Goal: Task Accomplishment & Management: Use online tool/utility

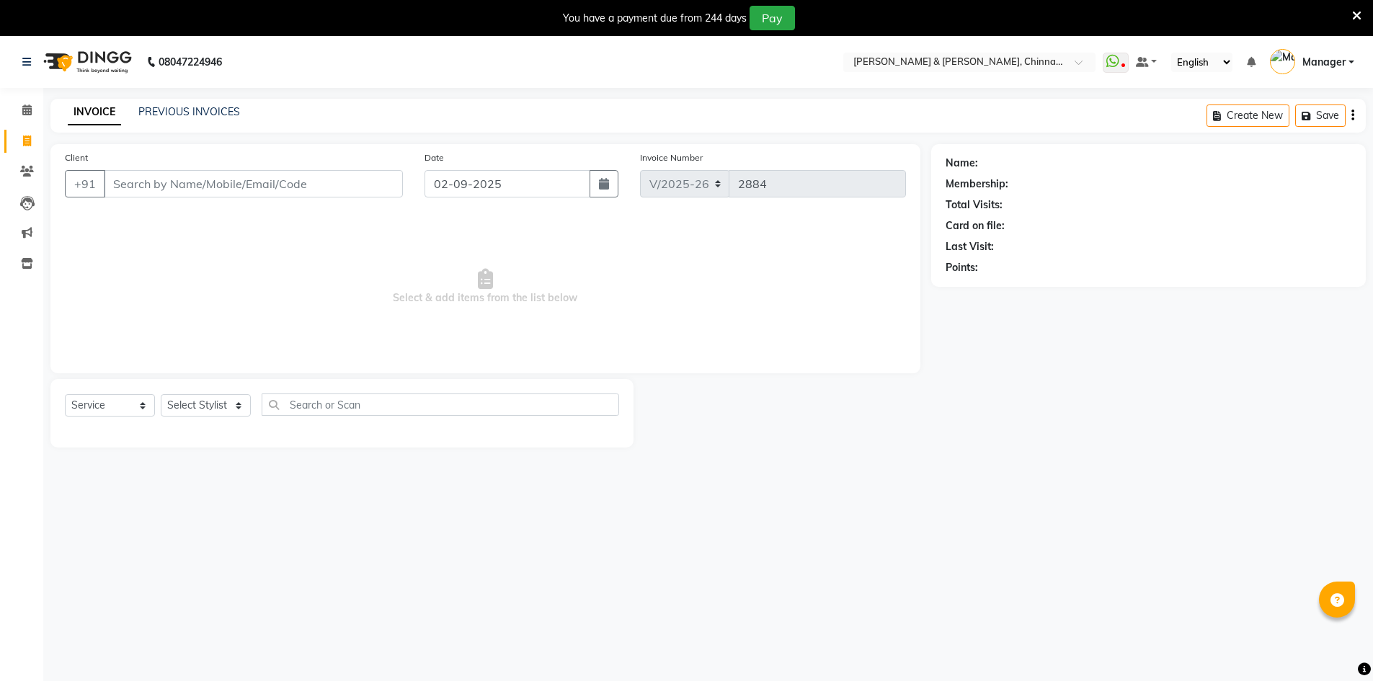
select select "7388"
select select "service"
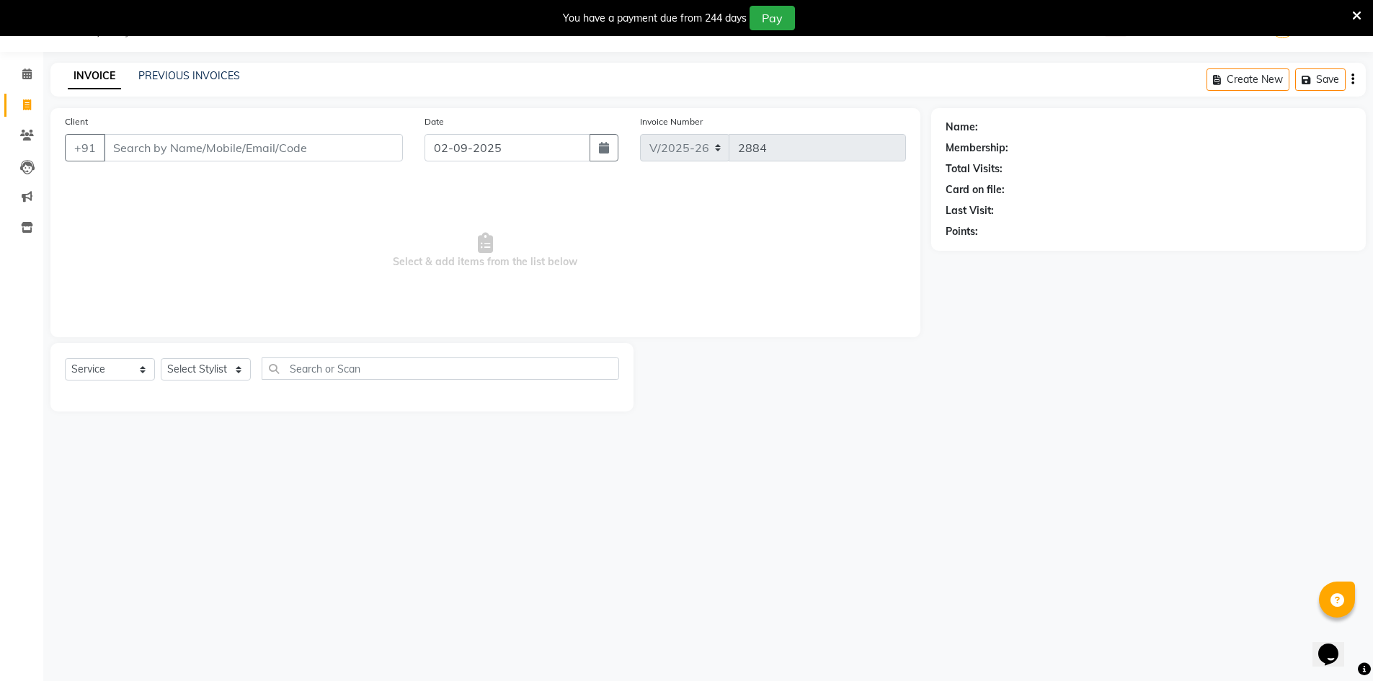
click at [164, 67] on div "INVOICE PREVIOUS INVOICES Create New Save" at bounding box center [707, 80] width 1315 height 34
click at [169, 70] on link "PREVIOUS INVOICES" at bounding box center [189, 75] width 102 height 13
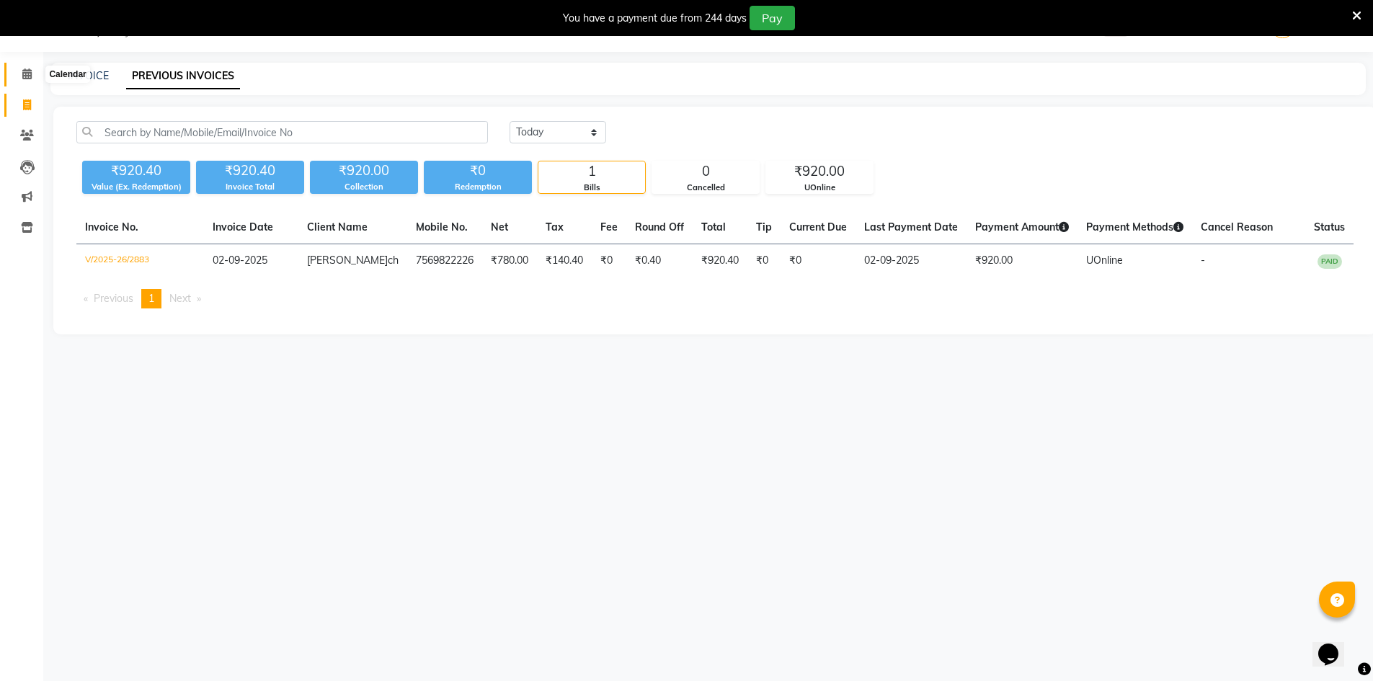
click at [22, 69] on icon at bounding box center [26, 73] width 9 height 11
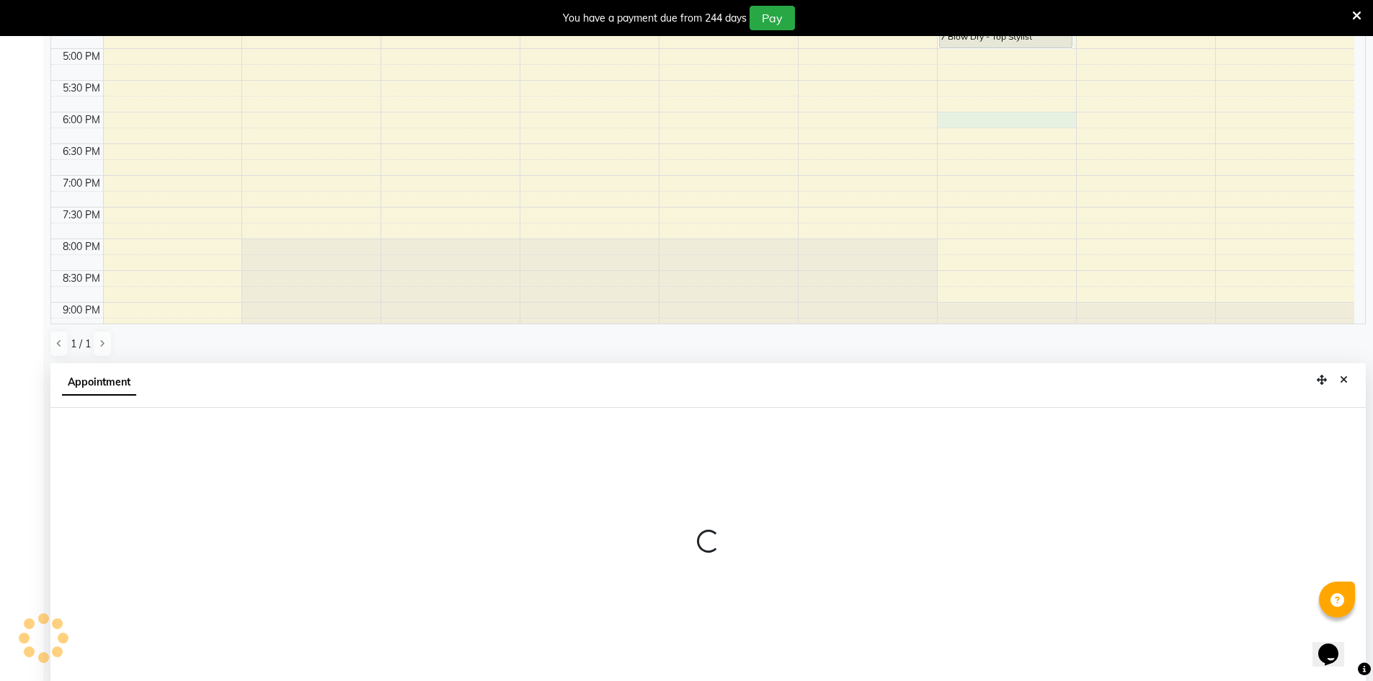
scroll to position [319, 0]
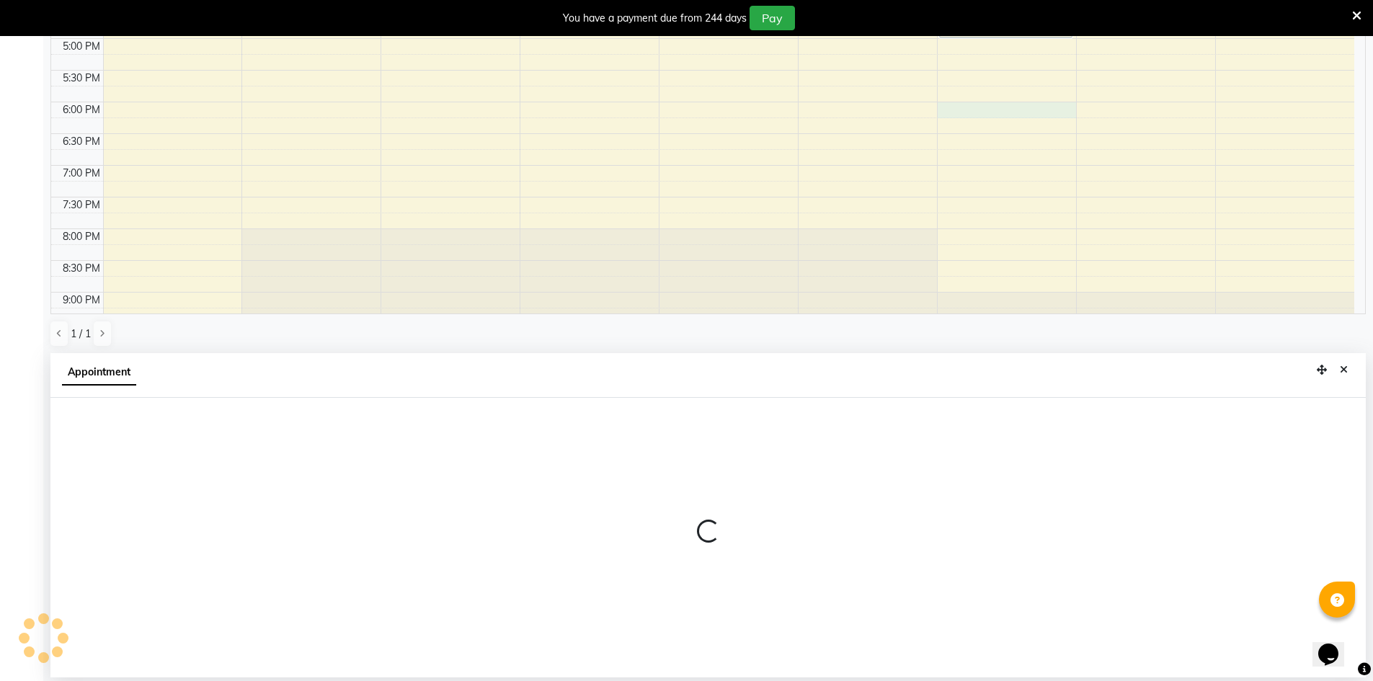
select select "86530"
select select "tentative"
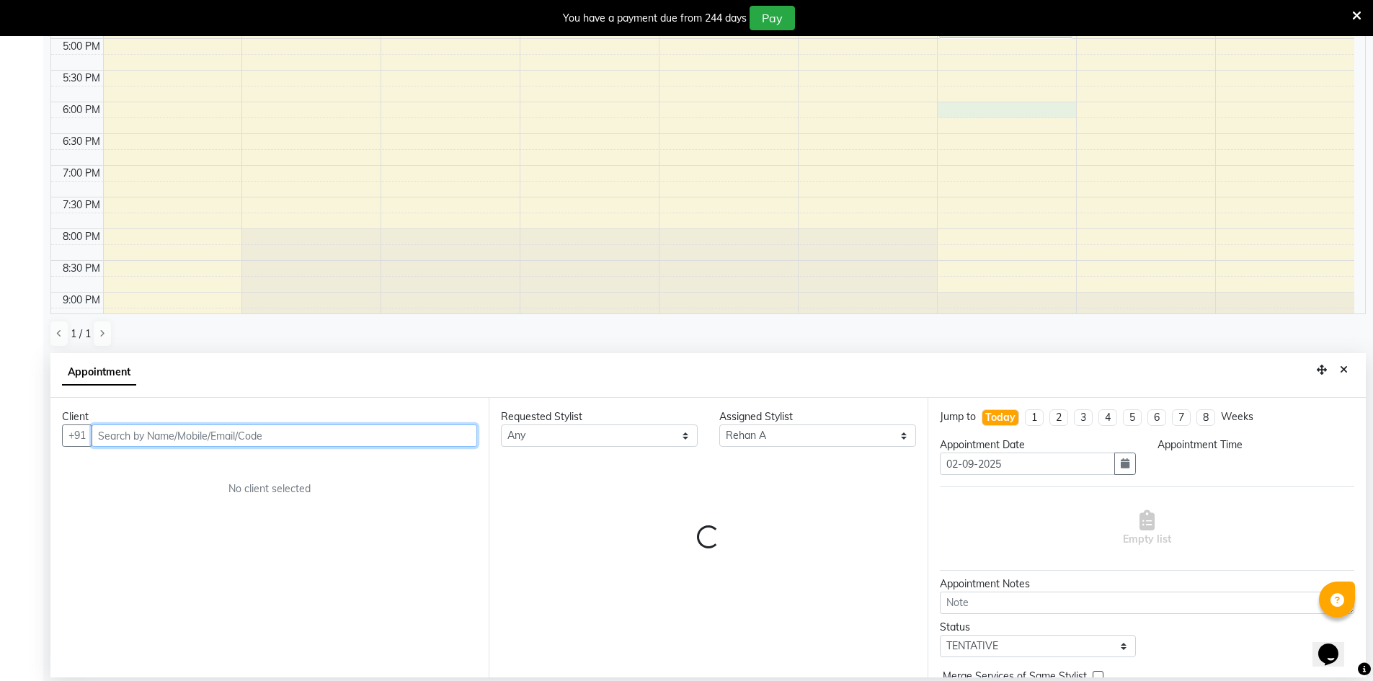
select select "1080"
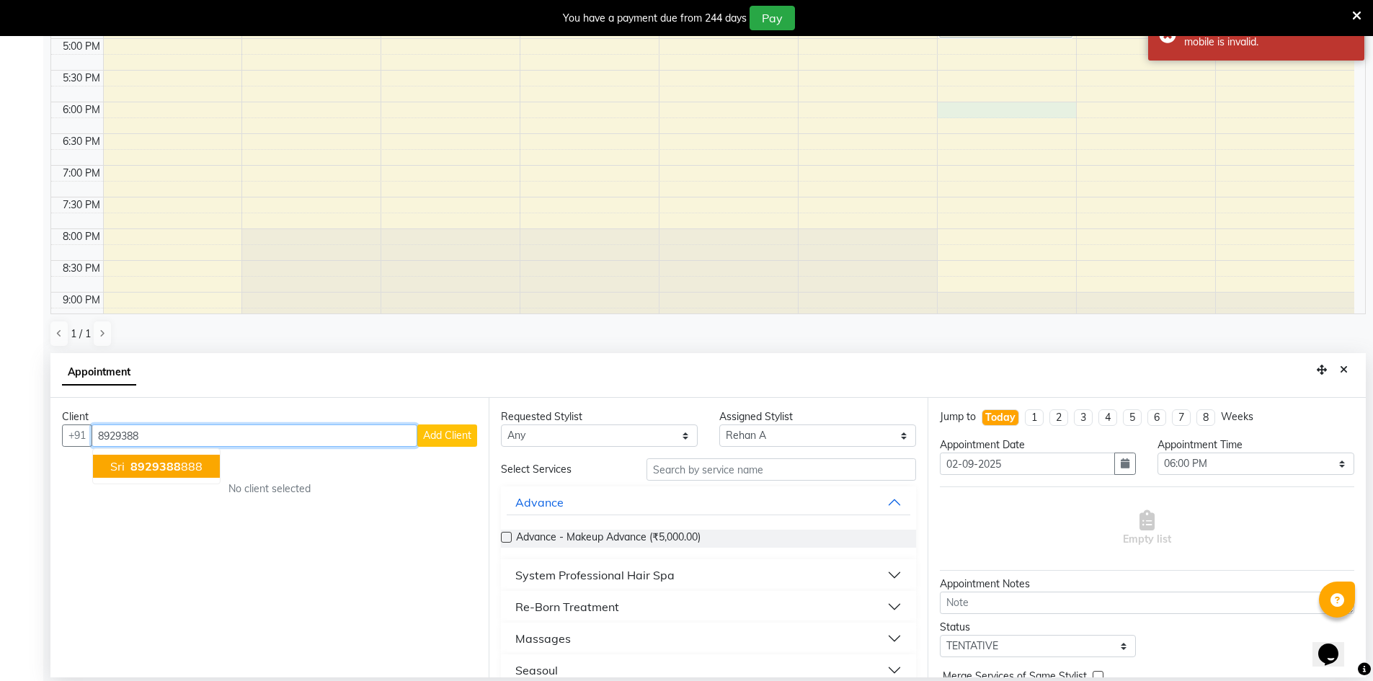
click at [186, 463] on ngb-highlight "8929388 888" at bounding box center [165, 466] width 75 height 14
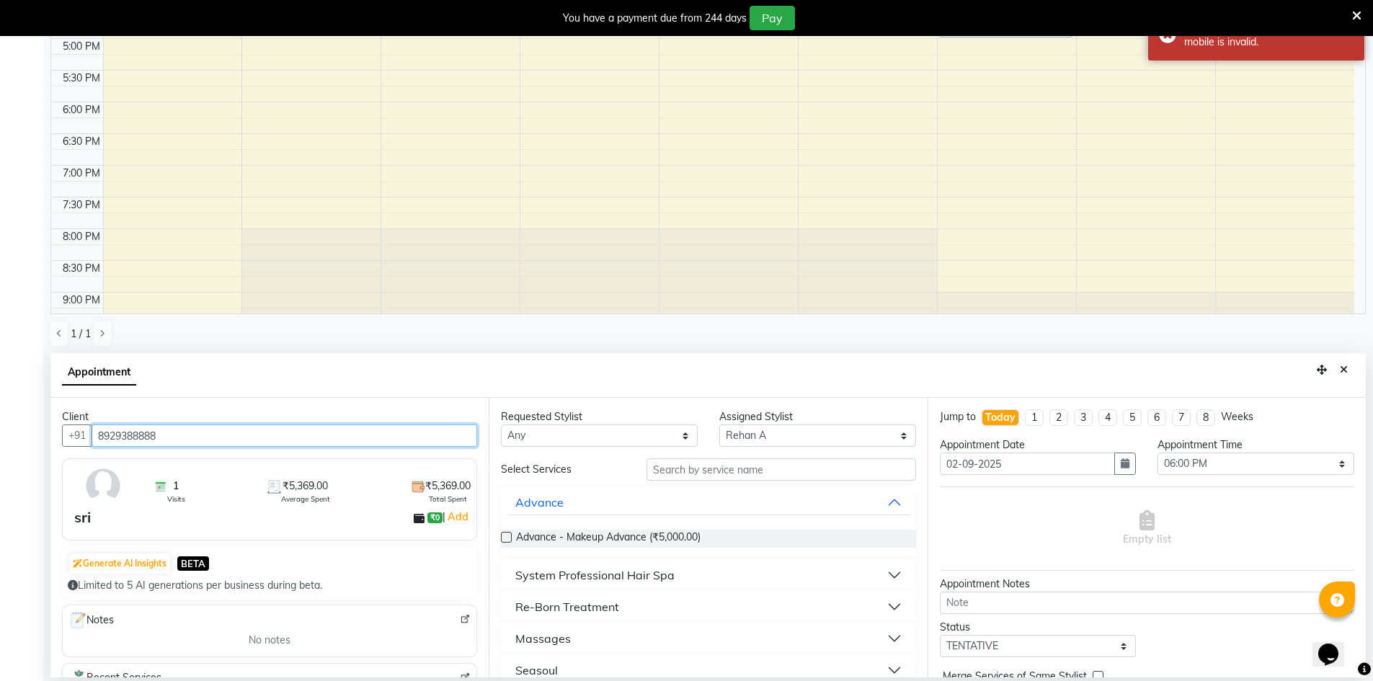
type input "8929388888"
click at [645, 430] on select "Any Deepa Faizan Kalpana Prakash Rehan A Rohit Salim Satya Sohail" at bounding box center [599, 436] width 197 height 22
select select "86530"
click at [501, 425] on select "Any Deepa Faizan Kalpana Prakash Rehan A Rohit Salim Satya Sohail" at bounding box center [599, 436] width 197 height 22
click at [775, 472] on input "text" at bounding box center [782, 469] width 270 height 22
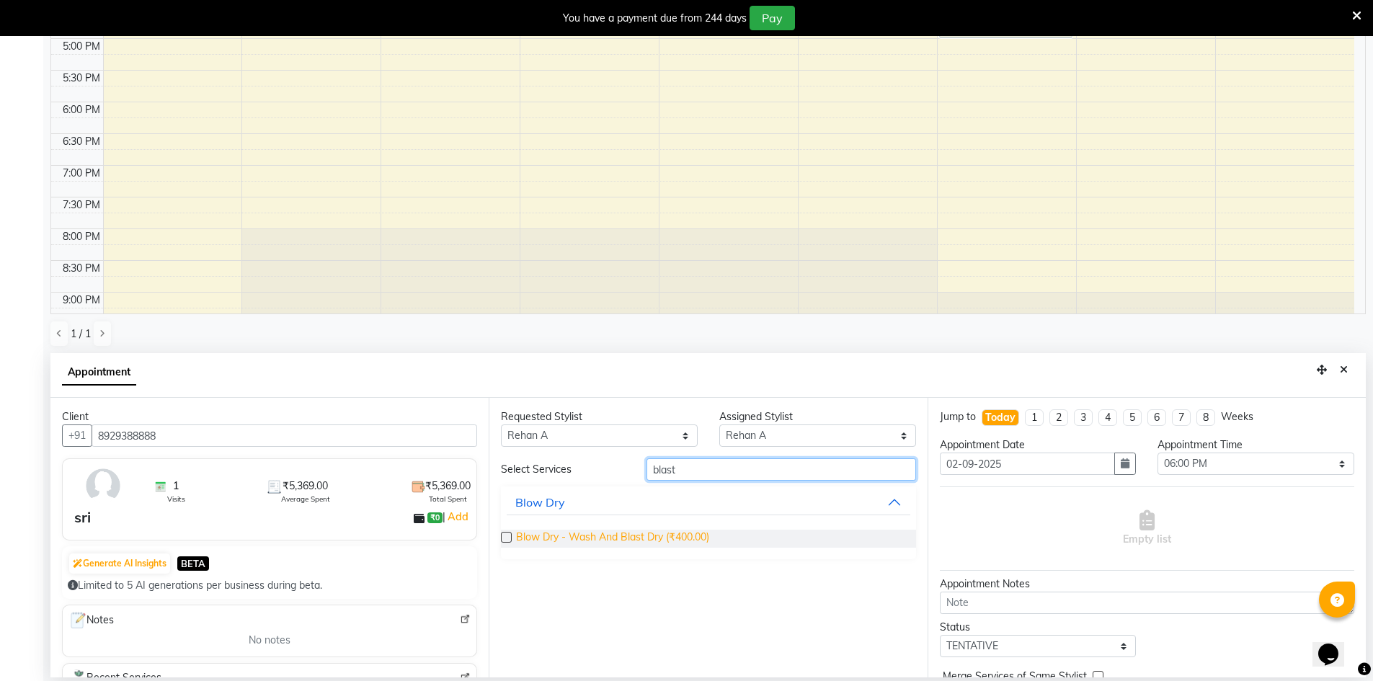
type input "blast"
click at [634, 543] on span "Blow Dry - Wash And Blast Dry (₹400.00)" at bounding box center [612, 539] width 193 height 18
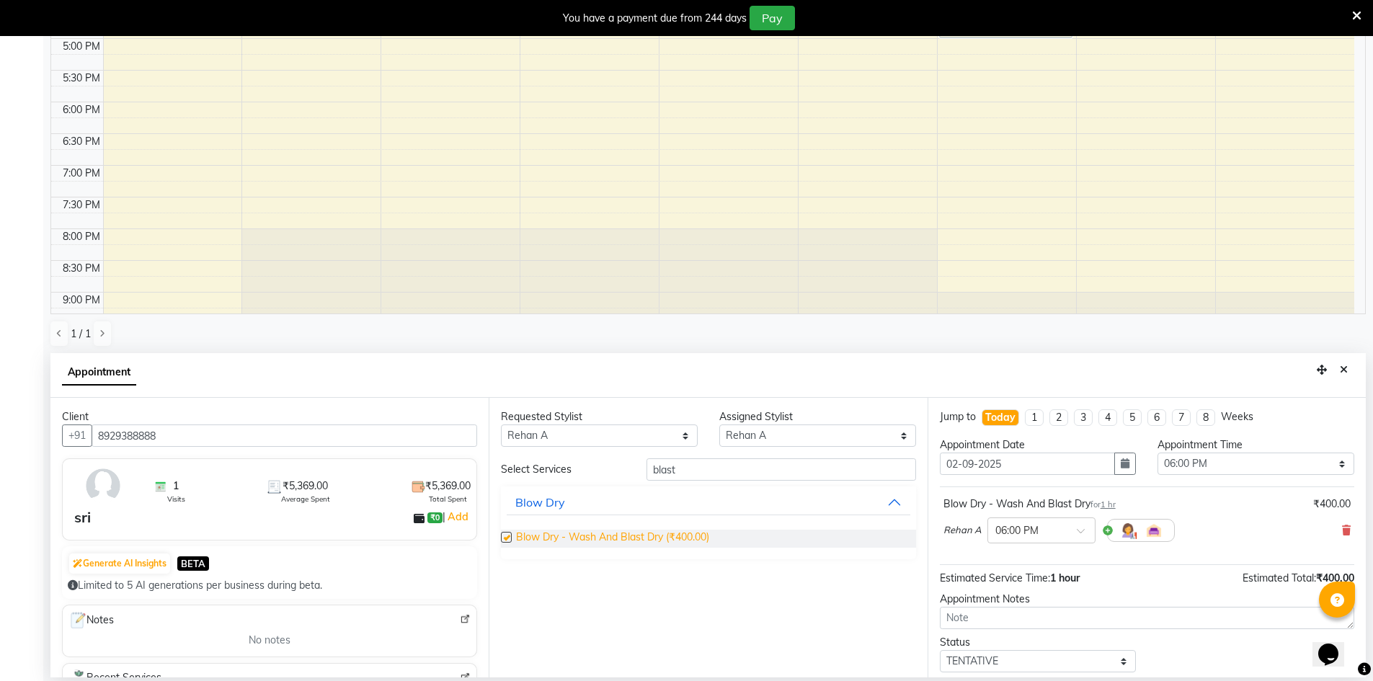
checkbox input "false"
click at [656, 438] on select "Any Deepa Faizan Kalpana Prakash Rehan A Rohit Salim Satya Sohail" at bounding box center [599, 436] width 197 height 22
select select "86155"
click at [501, 425] on select "Any Deepa Faizan Kalpana Prakash Rehan A Rohit Salim Satya Sohail" at bounding box center [599, 436] width 197 height 22
select select "86155"
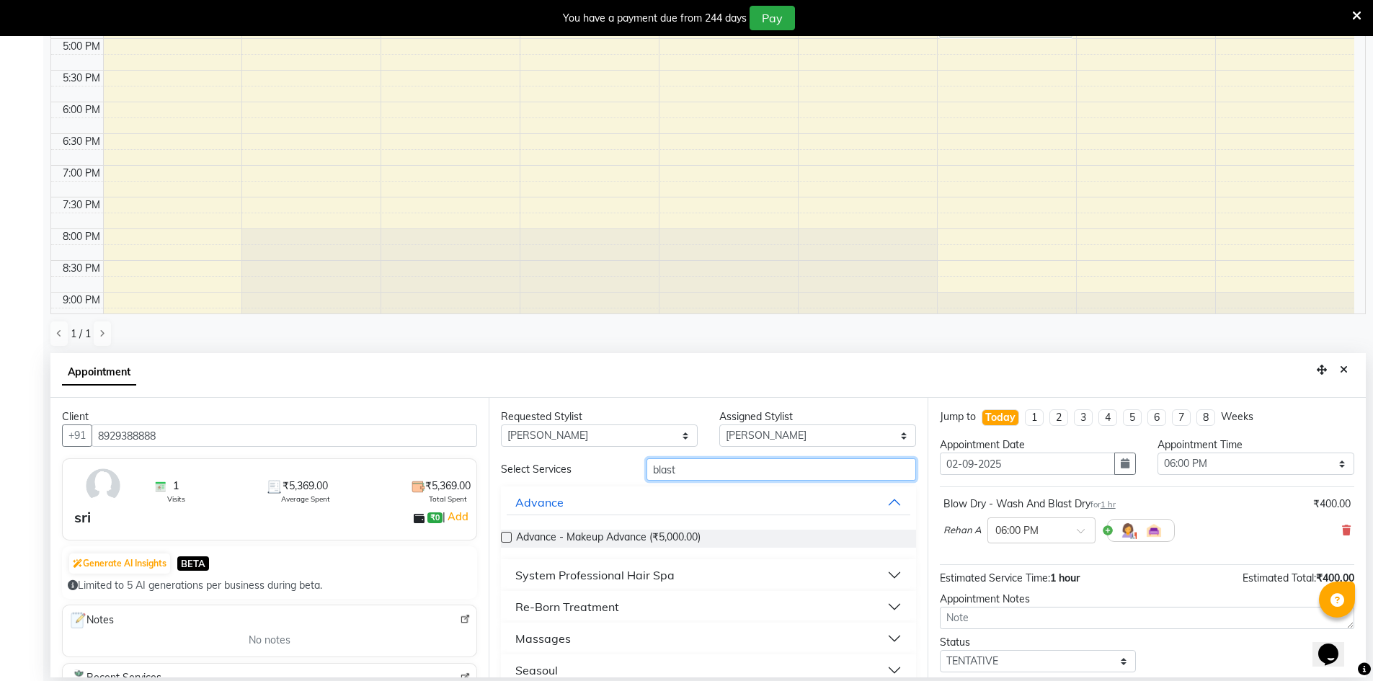
click at [734, 475] on input "blast" at bounding box center [782, 469] width 270 height 22
type input "blas"
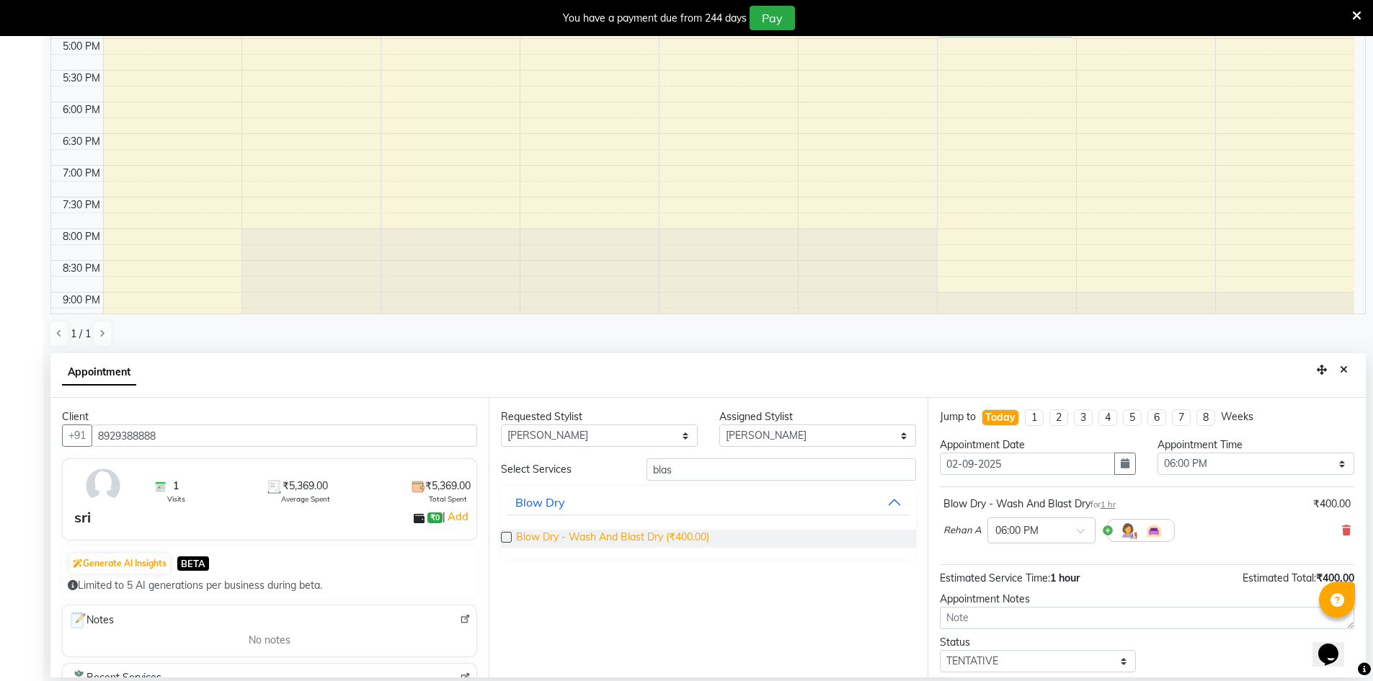
click at [680, 535] on span "Blow Dry - Wash And Blast Dry (₹400.00)" at bounding box center [612, 539] width 193 height 18
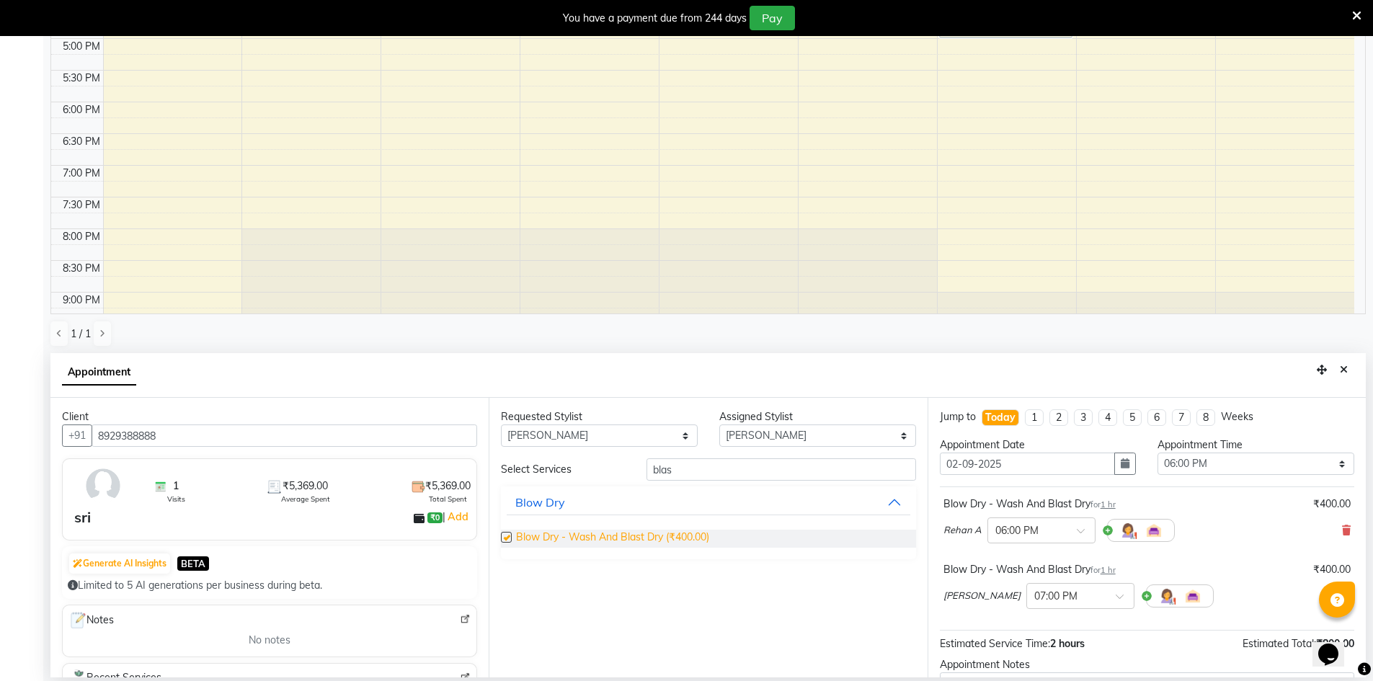
checkbox input "false"
click at [1116, 595] on span at bounding box center [1125, 600] width 18 height 15
click at [1027, 665] on div "06:00 PM" at bounding box center [1080, 660] width 107 height 27
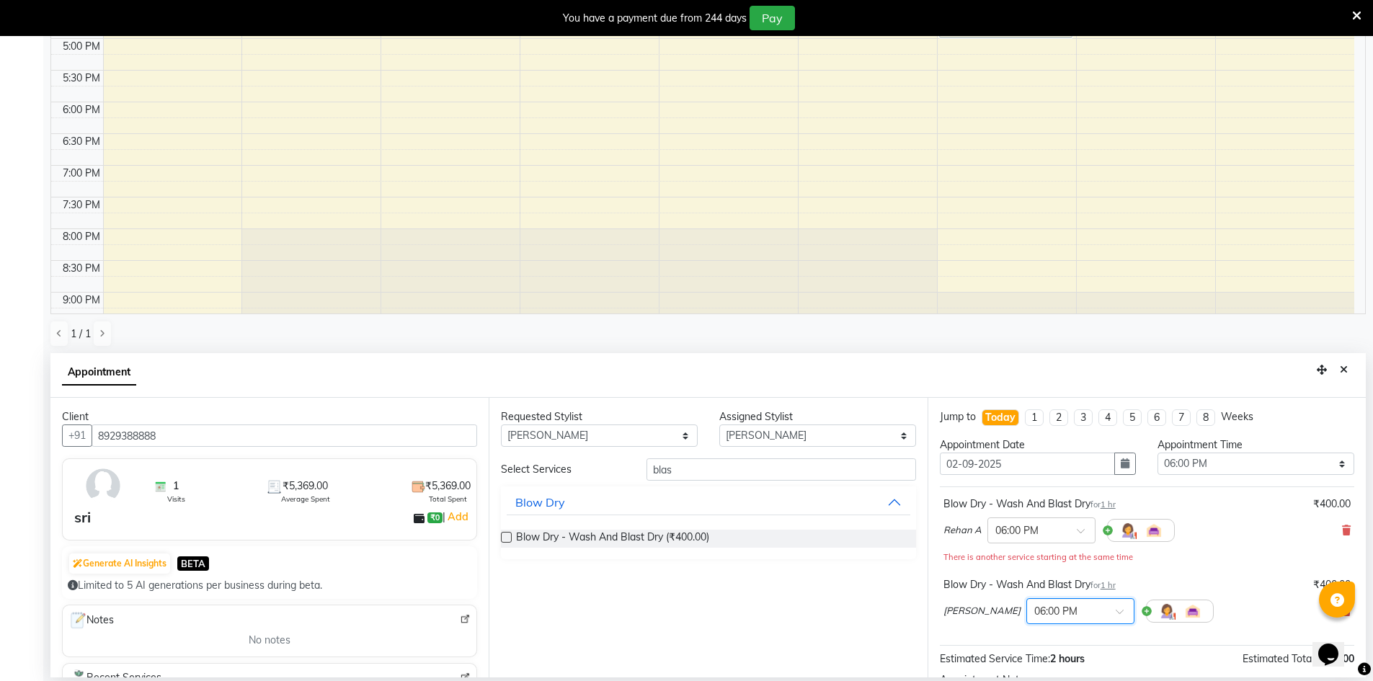
click at [838, 629] on div "Requested Stylist Any Deepa Faizan Kalpana Prakash Rehan A Rohit Salim Satya So…" at bounding box center [708, 538] width 438 height 280
click at [667, 438] on select "Any Deepa Faizan Kalpana Prakash Rehan A Rohit Salim Satya Sohail" at bounding box center [599, 436] width 197 height 22
select select "67348"
click at [501, 425] on select "Any Deepa Faizan Kalpana Prakash Rehan A Rohit Salim Satya Sohail" at bounding box center [599, 436] width 197 height 22
select select "67348"
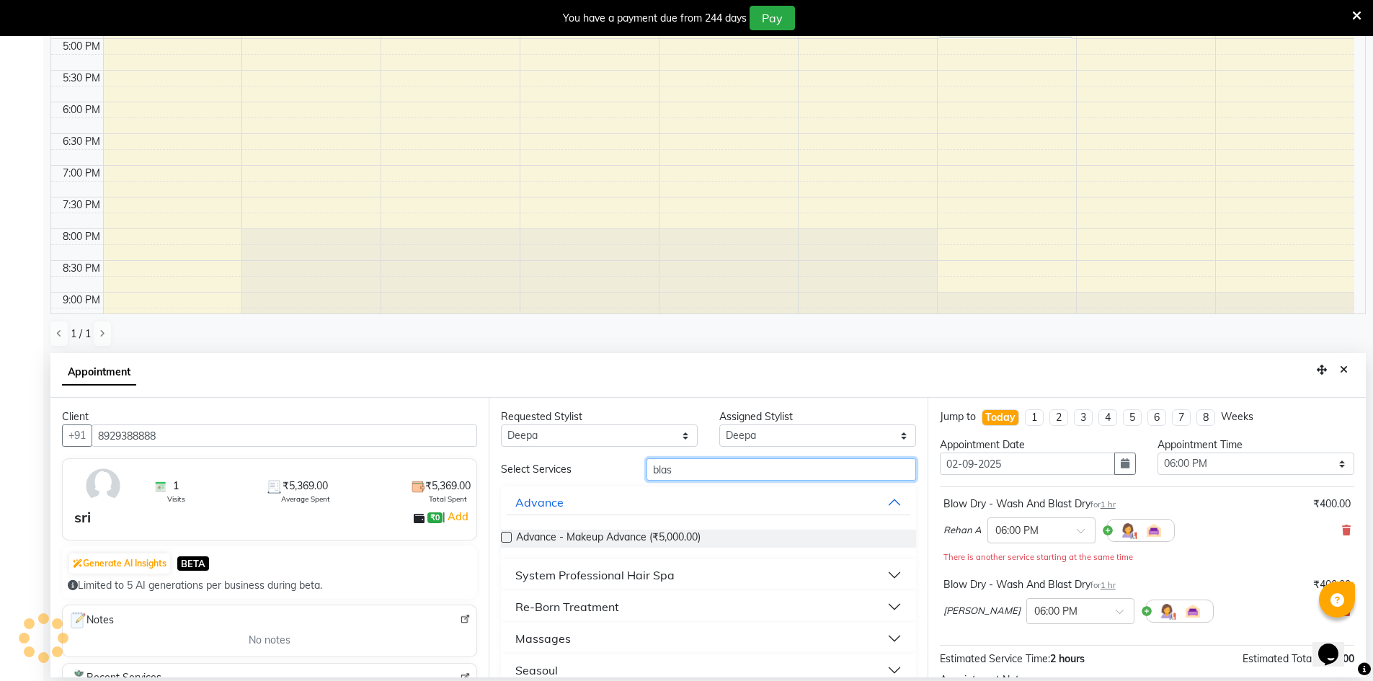
click at [687, 470] on input "blas" at bounding box center [782, 469] width 270 height 22
type input "b"
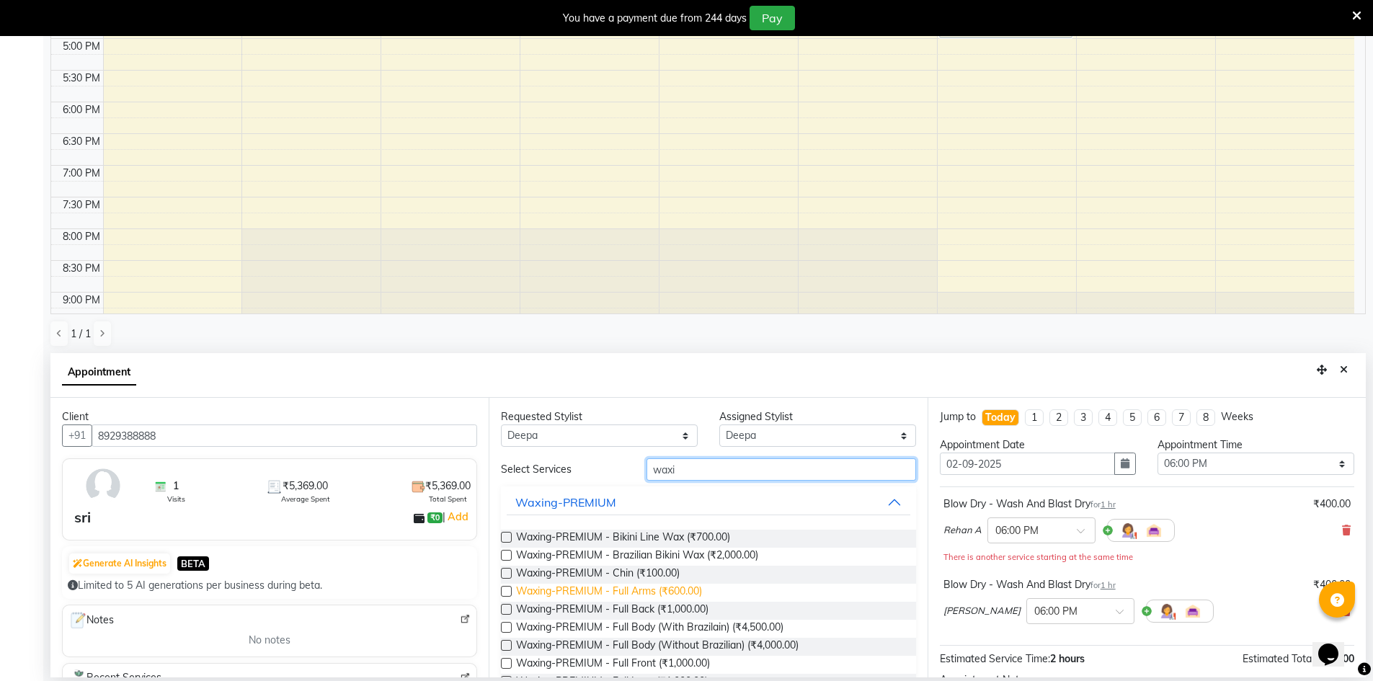
type input "waxi"
click at [660, 587] on span "Waxing-PREMIUM - Full Arms (₹600.00)" at bounding box center [609, 593] width 186 height 18
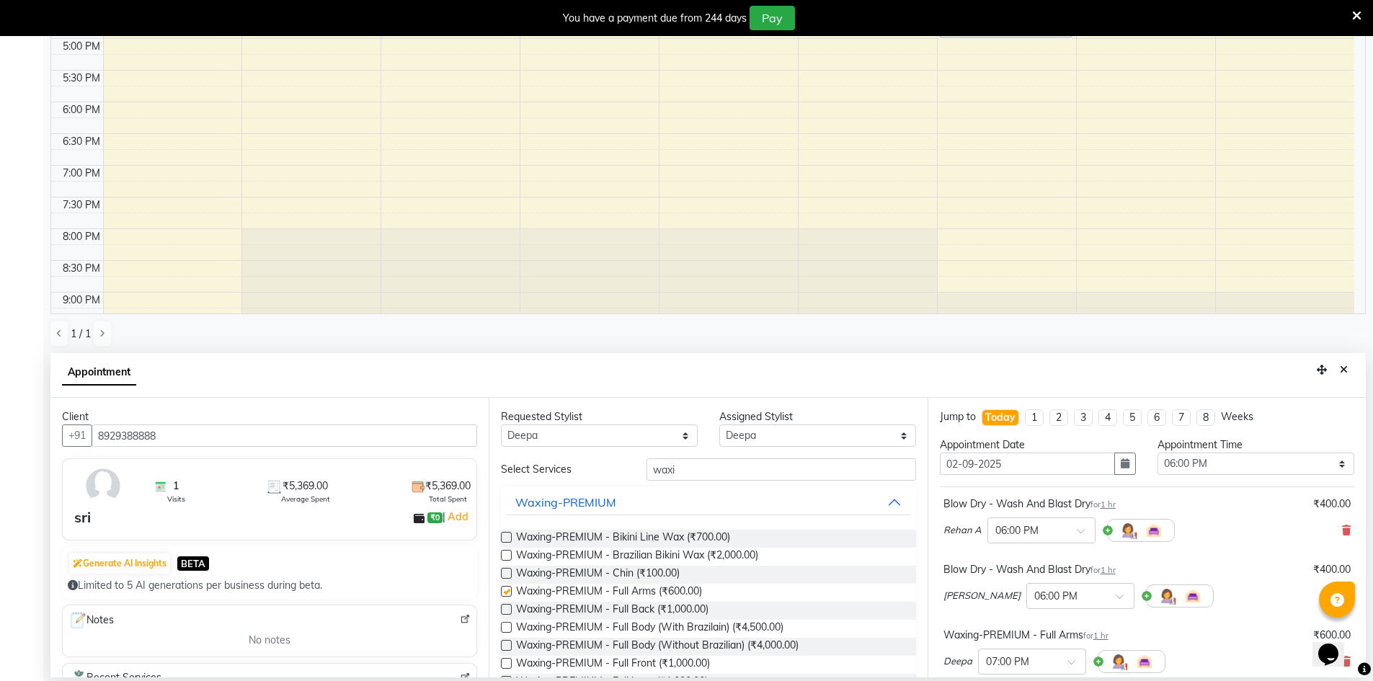
checkbox input "false"
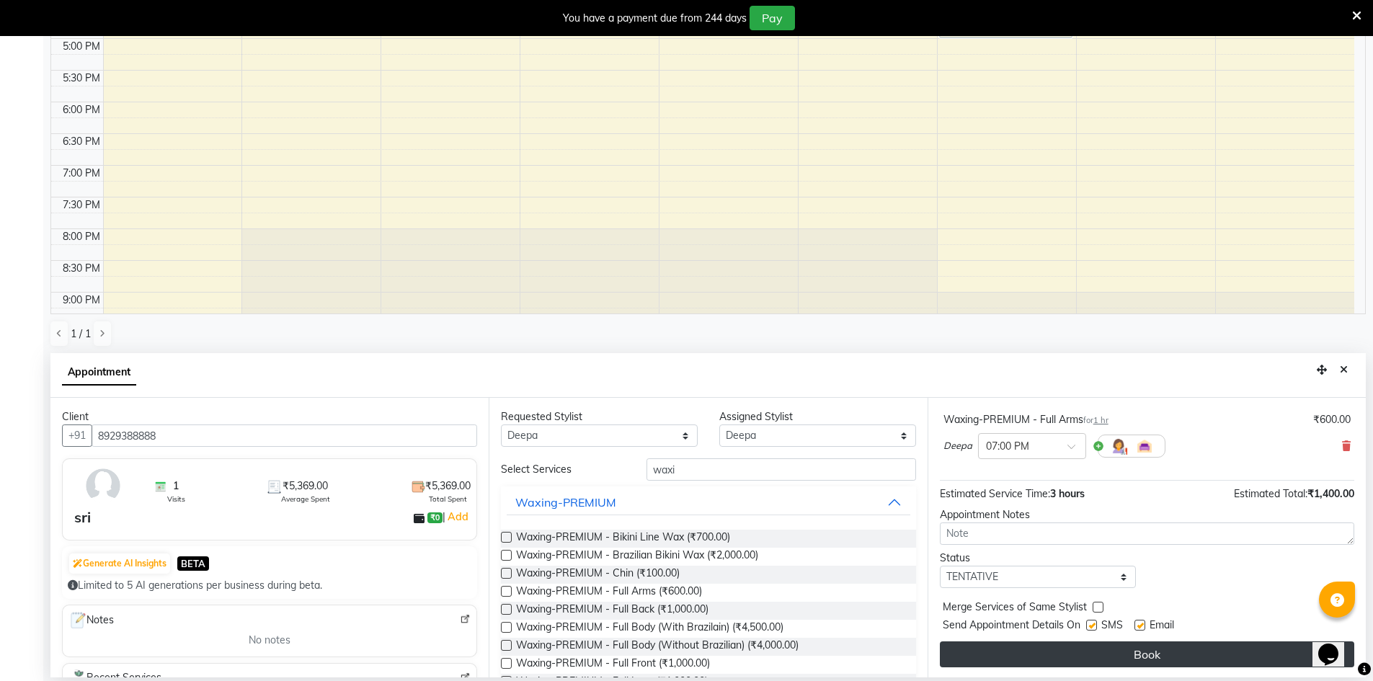
scroll to position [217, 0]
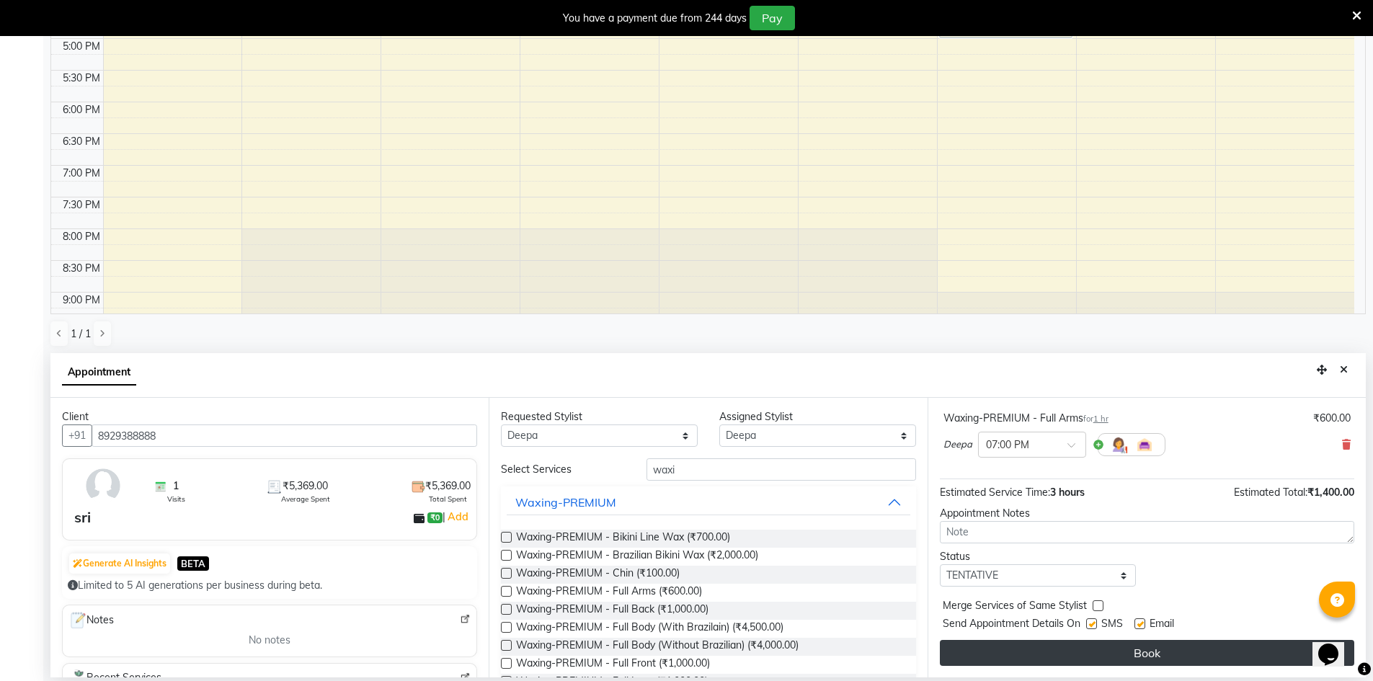
click at [1108, 663] on button "Book" at bounding box center [1147, 653] width 414 height 26
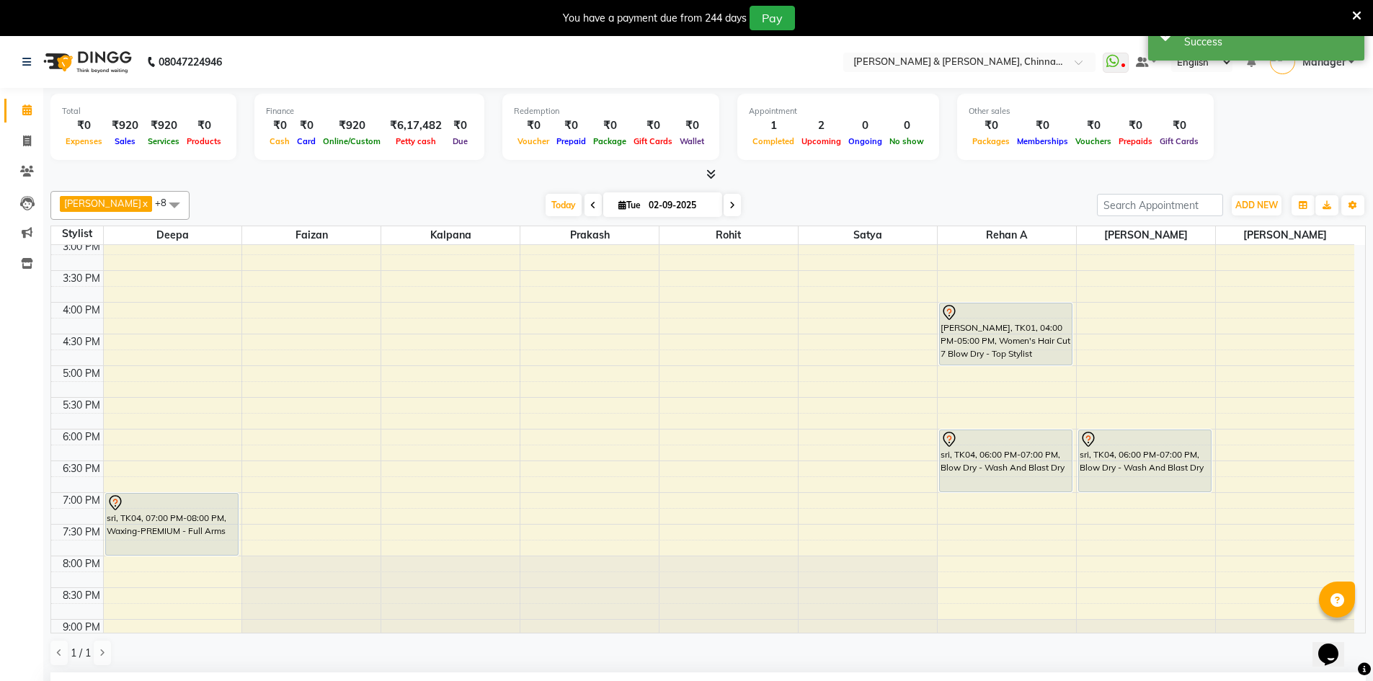
scroll to position [458, 0]
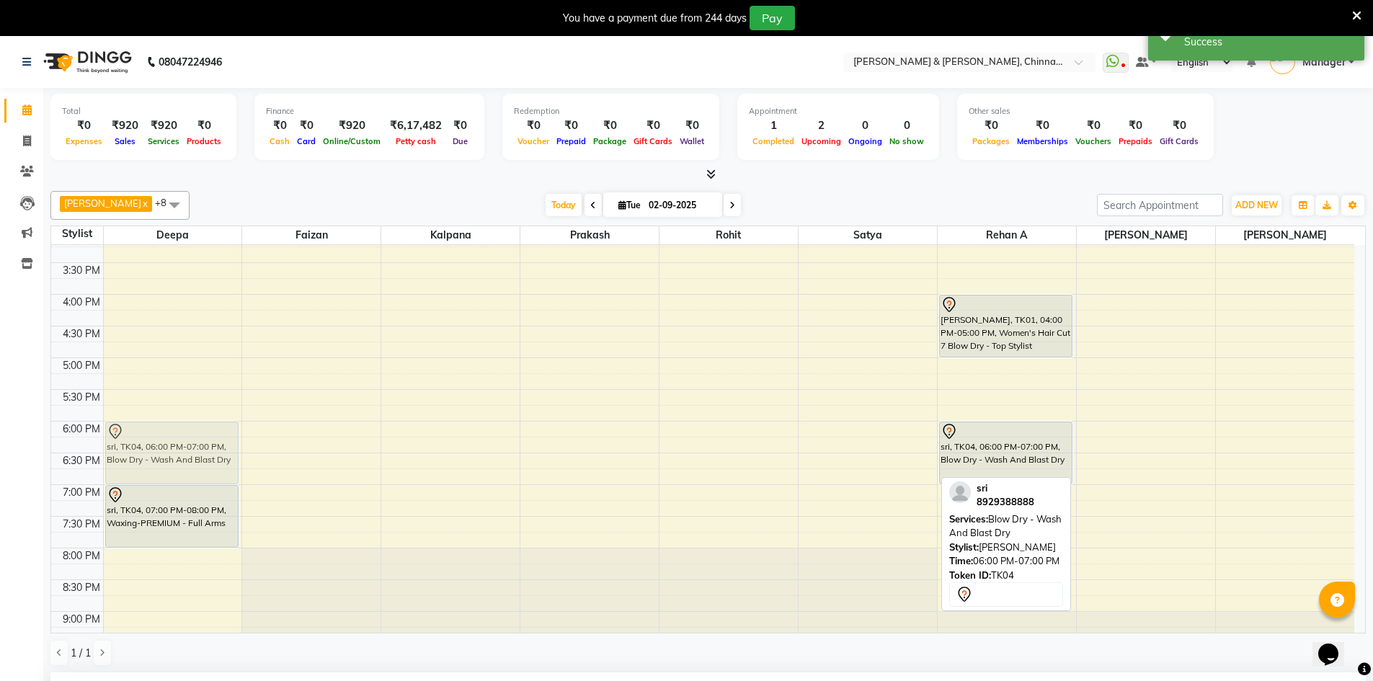
drag, startPoint x: 1143, startPoint y: 454, endPoint x: 185, endPoint y: 454, distance: 957.9
click at [185, 454] on tr "Anusha ch, TK03, 09:00 AM-01:00 PM, Tid Bits Bleaching - Full Arms (₹600),Tid B…" at bounding box center [702, 230] width 1303 height 887
click at [185, 454] on div "sri, TK04, 06:00 PM-07:00 PM, Blow Dry - Wash And Blast Dry" at bounding box center [172, 452] width 132 height 61
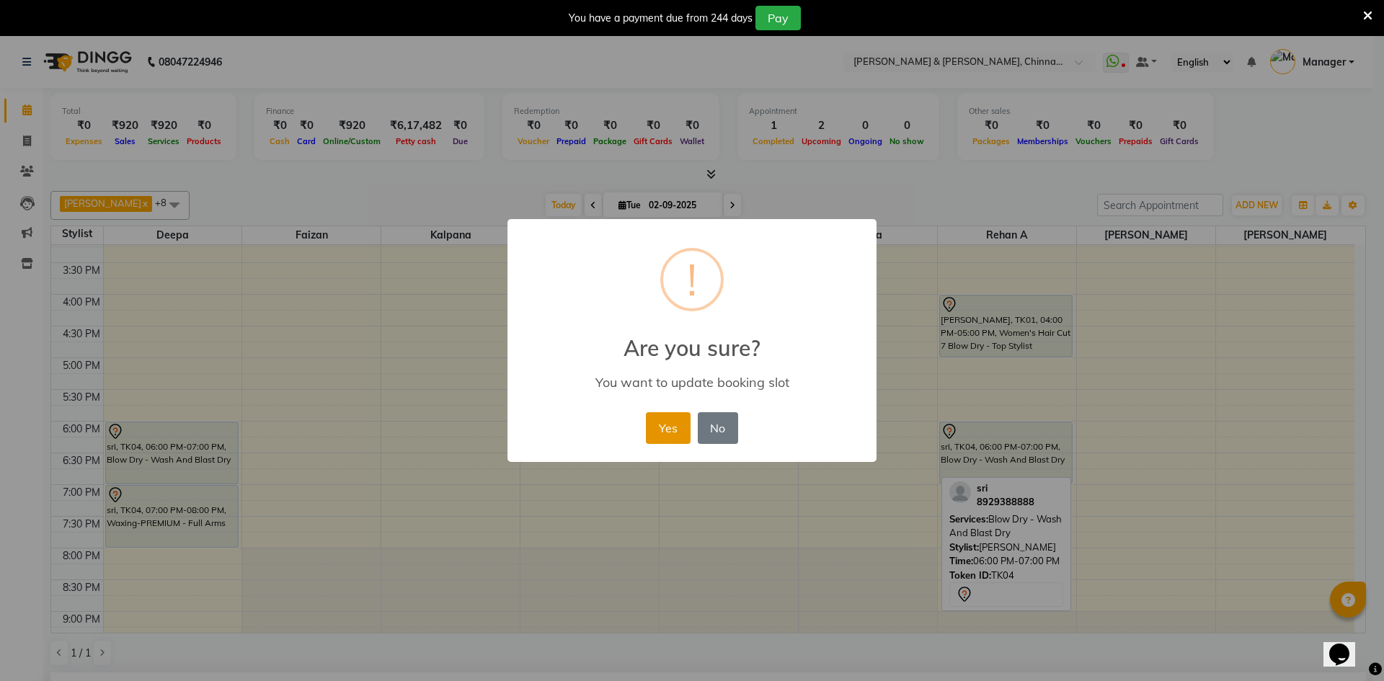
click at [663, 427] on button "Yes" at bounding box center [668, 428] width 44 height 32
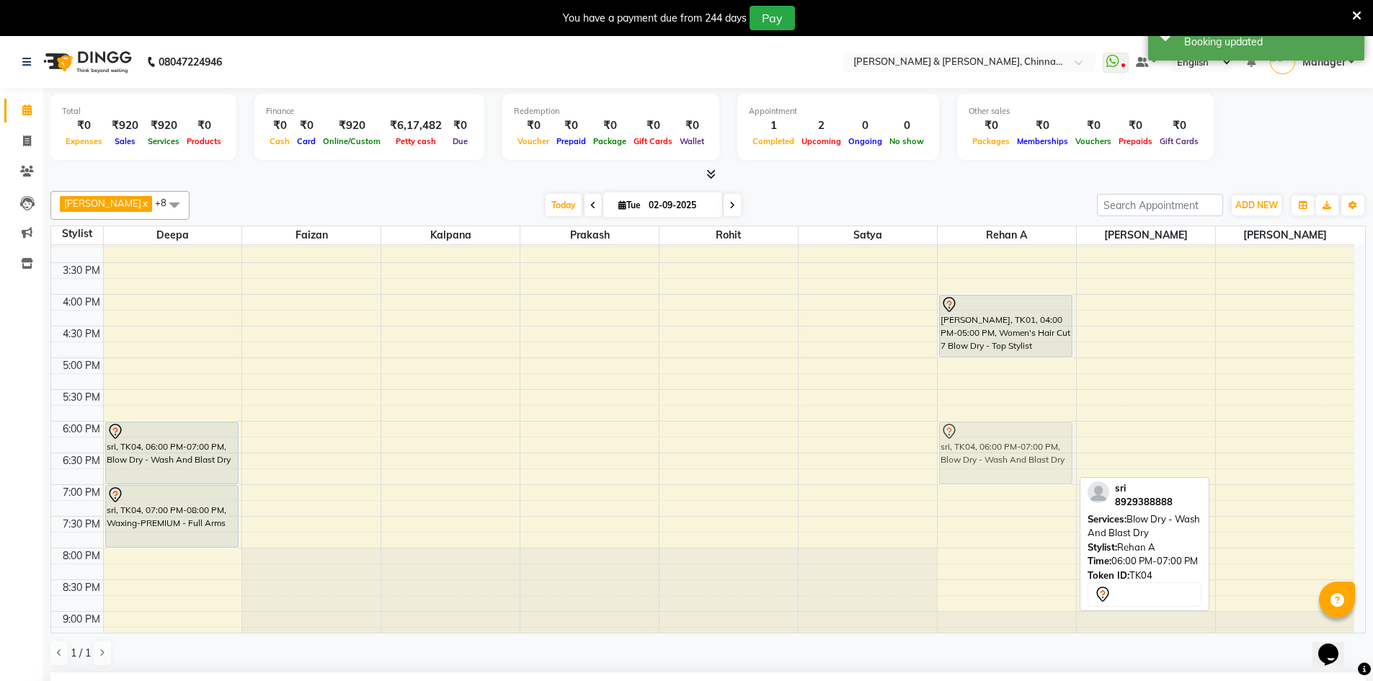
drag, startPoint x: 985, startPoint y: 440, endPoint x: 1052, endPoint y: 440, distance: 67.8
click at [1002, 445] on div "Sailaja, TK02, 02:00 PM-03:00 PM, Women's Hair Cut 7 Blow Dry - Top Stylist bha…" at bounding box center [1007, 230] width 138 height 887
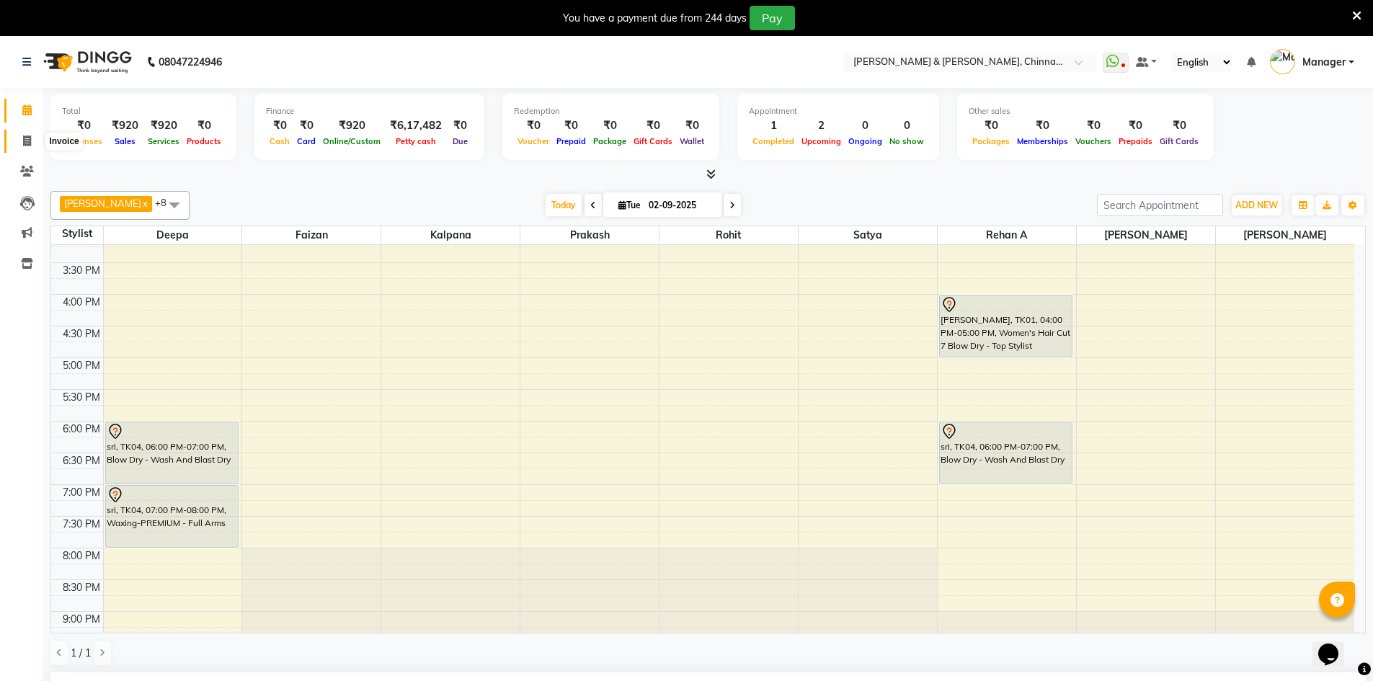
click at [25, 140] on icon at bounding box center [27, 141] width 8 height 11
select select "service"
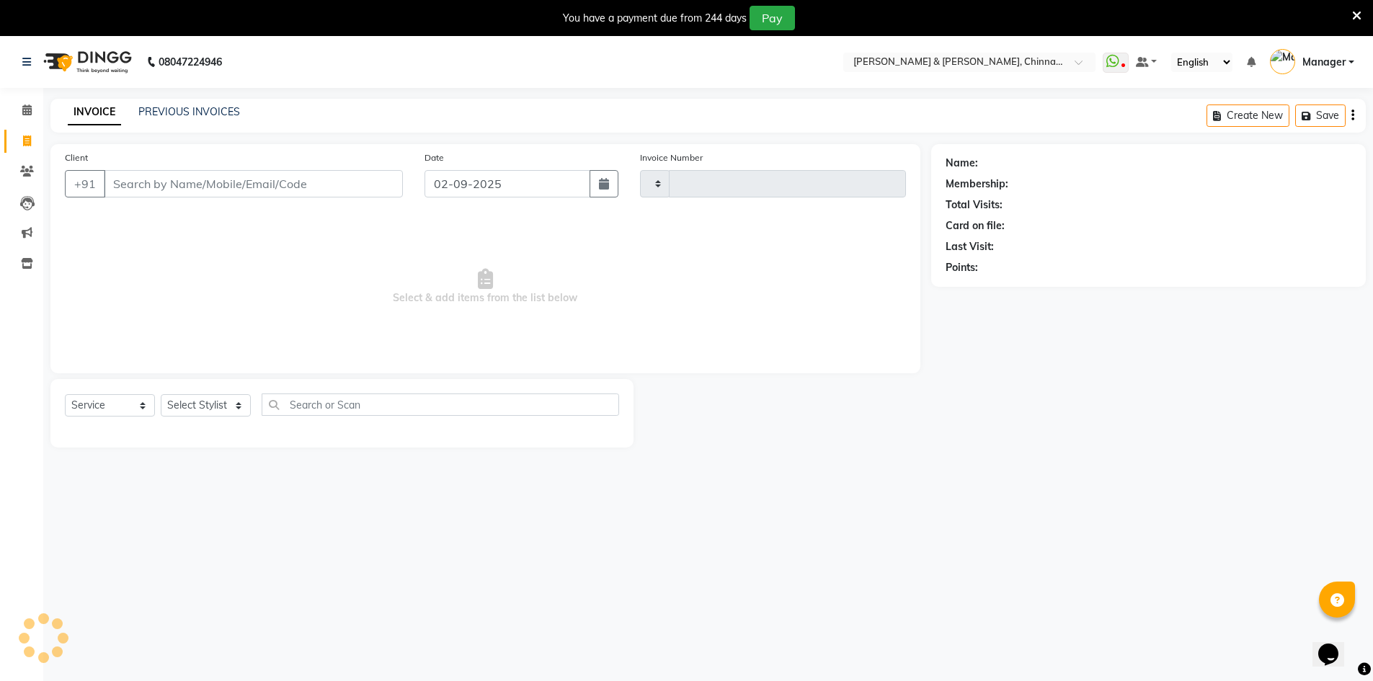
scroll to position [14, 0]
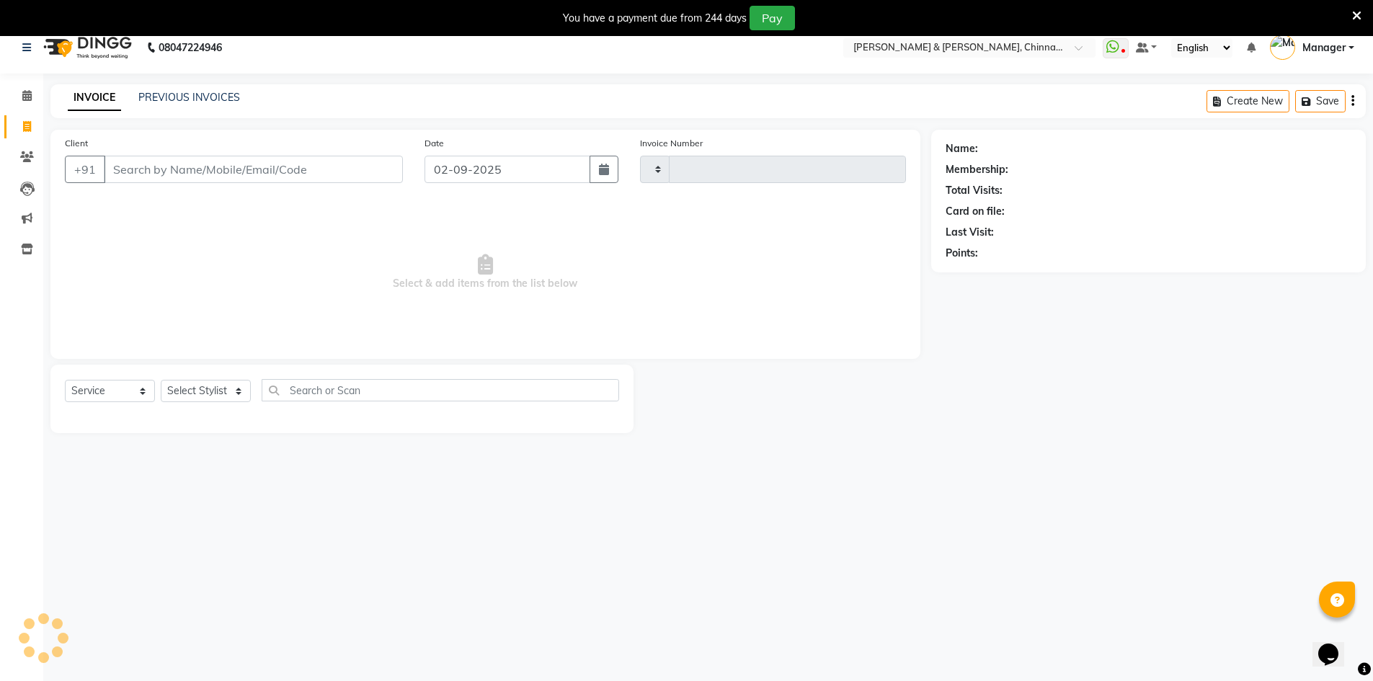
type input "2884"
select select "7388"
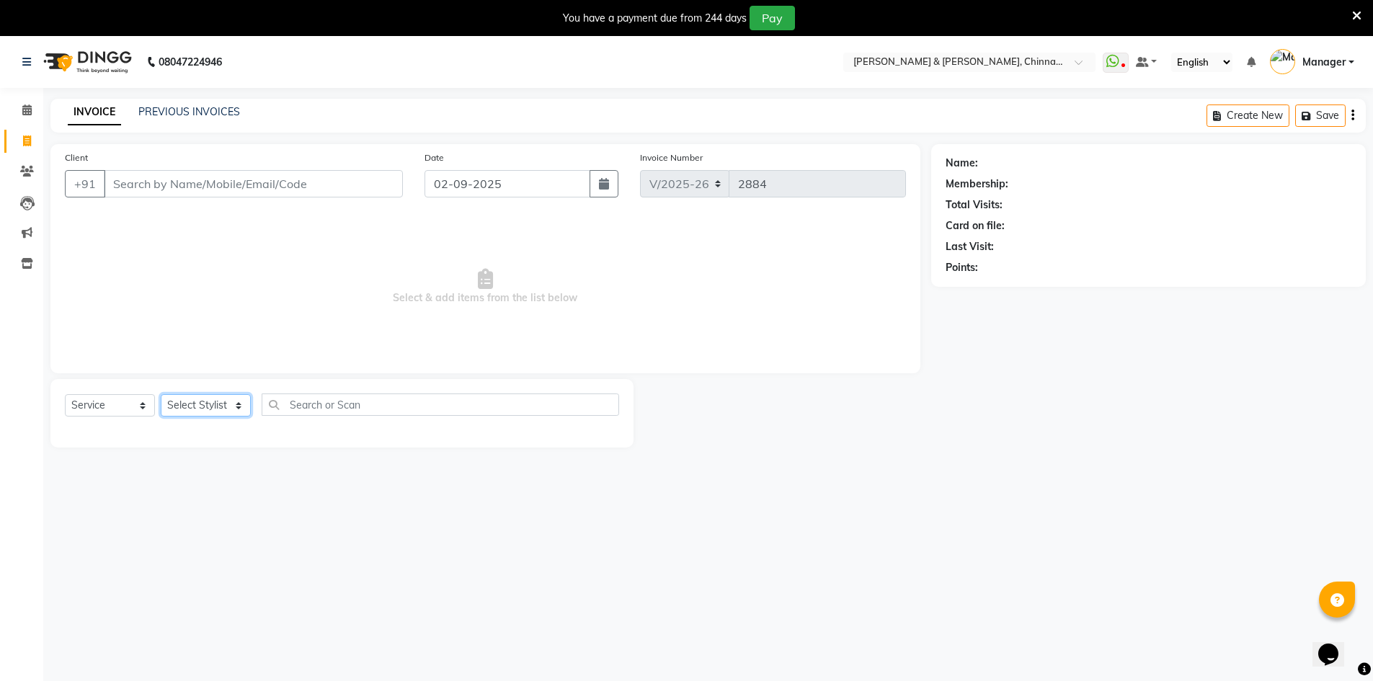
click at [213, 408] on select "Select Stylist Admin Chrispin Deepa Dingg support Faizan Kalpana Kalyan Kenny M…" at bounding box center [206, 405] width 90 height 22
drag, startPoint x: 243, startPoint y: 500, endPoint x: 235, endPoint y: 465, distance: 35.5
click at [243, 498] on div "08047224946 Select Location × Toni & Guy, Chinnamiram WhatsApp Status ✕ Status:…" at bounding box center [686, 376] width 1373 height 681
click at [226, 405] on select "Select Stylist Admin Chrispin Deepa Dingg support Faizan Kalpana Kalyan Kenny M…" at bounding box center [206, 405] width 90 height 22
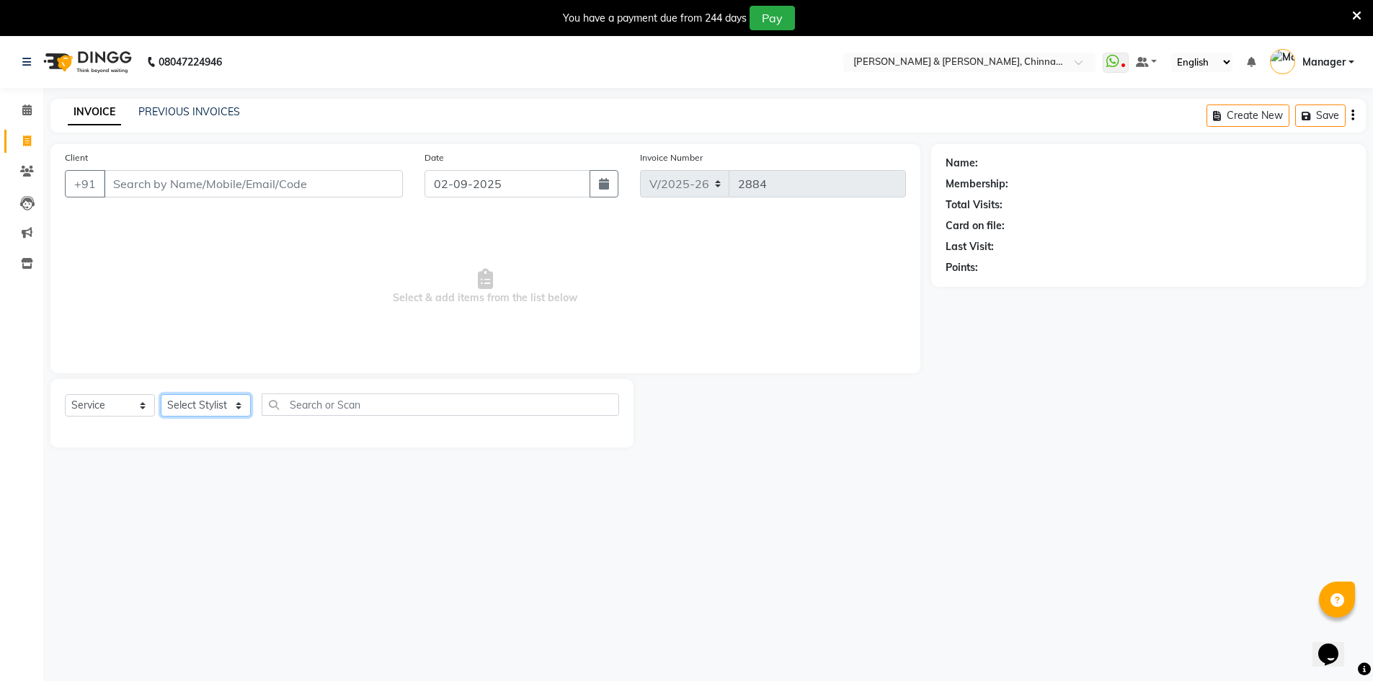
click at [226, 405] on select "Select Stylist Admin Chrispin Deepa Dingg support Faizan Kalpana Kalyan Kenny M…" at bounding box center [206, 405] width 90 height 22
click at [226, 415] on select "Select Stylist Admin Chrispin Deepa Dingg support Faizan Kalpana Kalyan Kenny M…" at bounding box center [206, 405] width 90 height 22
click at [232, 444] on div "Select Service Product Membership Package Voucher Prepaid Gift Card Select Styl…" at bounding box center [341, 413] width 583 height 68
click at [228, 410] on select "Select Stylist Admin Chrispin Deepa Dingg support Faizan Kalpana Kalyan Kenny M…" at bounding box center [206, 405] width 90 height 22
click at [252, 491] on div "08047224946 Select Location × Toni & Guy, Chinnamiram WhatsApp Status ✕ Status:…" at bounding box center [686, 376] width 1373 height 681
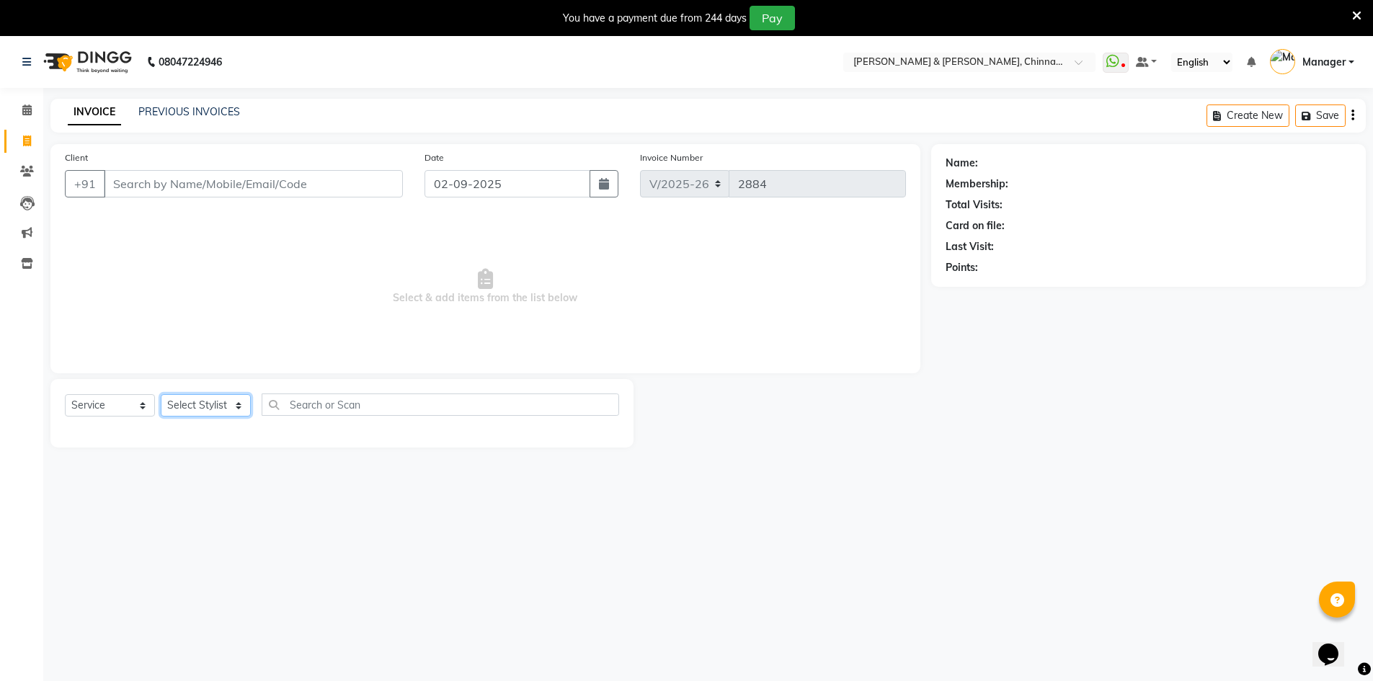
click at [238, 404] on select "Select Stylist Admin Chrispin Deepa Dingg support Faizan Kalpana Kalyan Kenny M…" at bounding box center [206, 405] width 90 height 22
drag, startPoint x: 219, startPoint y: 493, endPoint x: 210, endPoint y: 475, distance: 20.0
click at [217, 491] on div "08047224946 Select Location × Toni & Guy, Chinnamiram WhatsApp Status ✕ Status:…" at bounding box center [686, 376] width 1373 height 681
click at [145, 405] on select "Select Service Product Membership Package Voucher Prepaid Gift Card" at bounding box center [110, 405] width 90 height 22
click at [218, 456] on main "INVOICE PREVIOUS INVOICES Create New Save Client +91 Date 02-09-2025 Invoice Nu…" at bounding box center [708, 284] width 1330 height 370
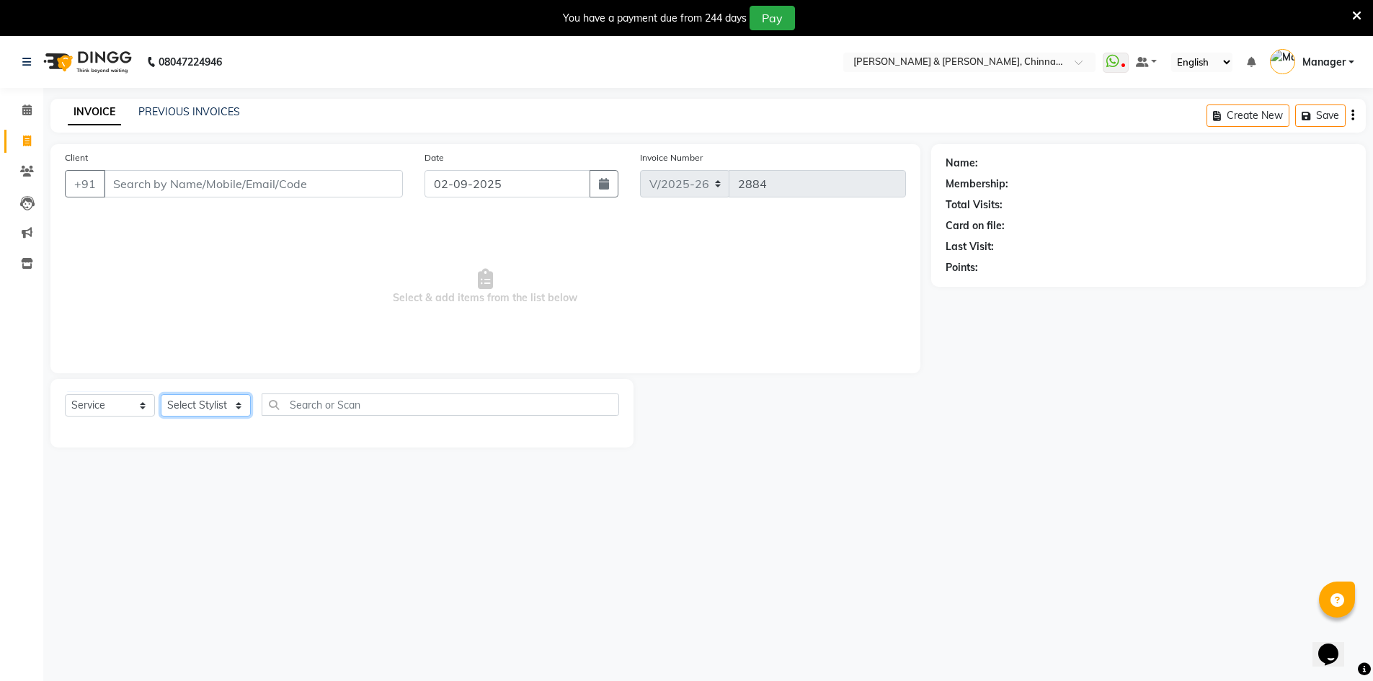
click at [219, 407] on select "Select Stylist Admin Chrispin Deepa Dingg support Faizan Kalpana Kalyan Kenny M…" at bounding box center [206, 405] width 90 height 22
click at [226, 507] on div "08047224946 Select Location × Toni & Guy, Chinnamiram WhatsApp Status ✕ Status:…" at bounding box center [686, 376] width 1373 height 681
click at [132, 404] on select "Select Service Product Membership Package Voucher Prepaid Gift Card" at bounding box center [110, 405] width 90 height 22
click at [231, 471] on div "08047224946 Select Location × Toni & Guy, Chinnamiram WhatsApp Status ✕ Status:…" at bounding box center [686, 376] width 1373 height 681
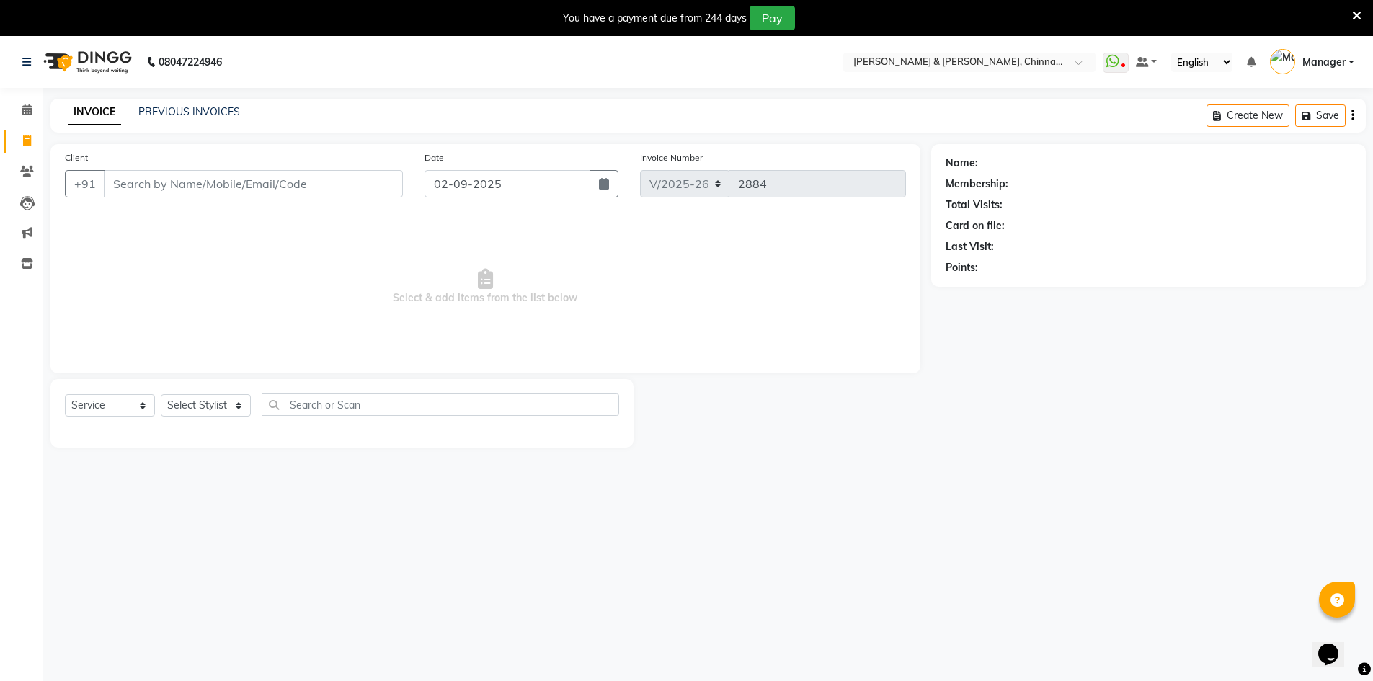
click at [206, 393] on div "Select Service Product Membership Package Voucher Prepaid Gift Card Select Styl…" at bounding box center [341, 413] width 583 height 68
click at [207, 401] on select "Select Stylist Admin Chrispin Deepa Dingg support Faizan Kalpana Kalyan Kenny M…" at bounding box center [206, 405] width 90 height 22
drag, startPoint x: 212, startPoint y: 481, endPoint x: 214, endPoint y: 466, distance: 14.6
click at [212, 481] on div "08047224946 Select Location × Toni & Guy, Chinnamiram WhatsApp Status ✕ Status:…" at bounding box center [686, 376] width 1373 height 681
click at [218, 404] on select "Select Stylist Admin Chrispin Deepa Dingg support Faizan Kalpana Kalyan Kenny M…" at bounding box center [206, 405] width 90 height 22
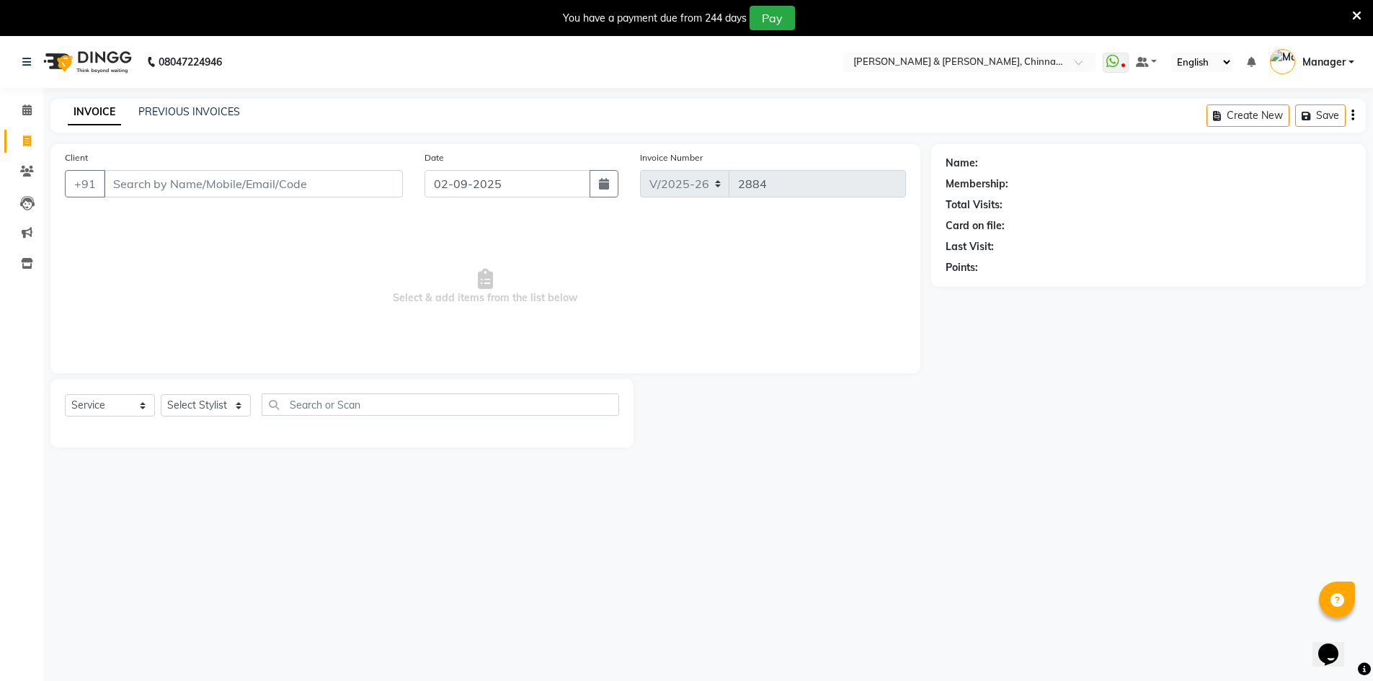
click at [217, 461] on main "INVOICE PREVIOUS INVOICES Create New Save Client +91 Date 02-09-2025 Invoice Nu…" at bounding box center [708, 284] width 1330 height 370
click at [218, 412] on select "Select Stylist Admin Chrispin Deepa Dingg support Faizan Kalpana Kalyan Kenny M…" at bounding box center [206, 405] width 90 height 22
click at [227, 469] on div "08047224946 Select Location × Toni & Guy, Chinnamiram WhatsApp Status ✕ Status:…" at bounding box center [686, 376] width 1373 height 681
click at [138, 401] on select "Select Service Product Membership Package Voucher Prepaid Gift Card" at bounding box center [110, 405] width 90 height 22
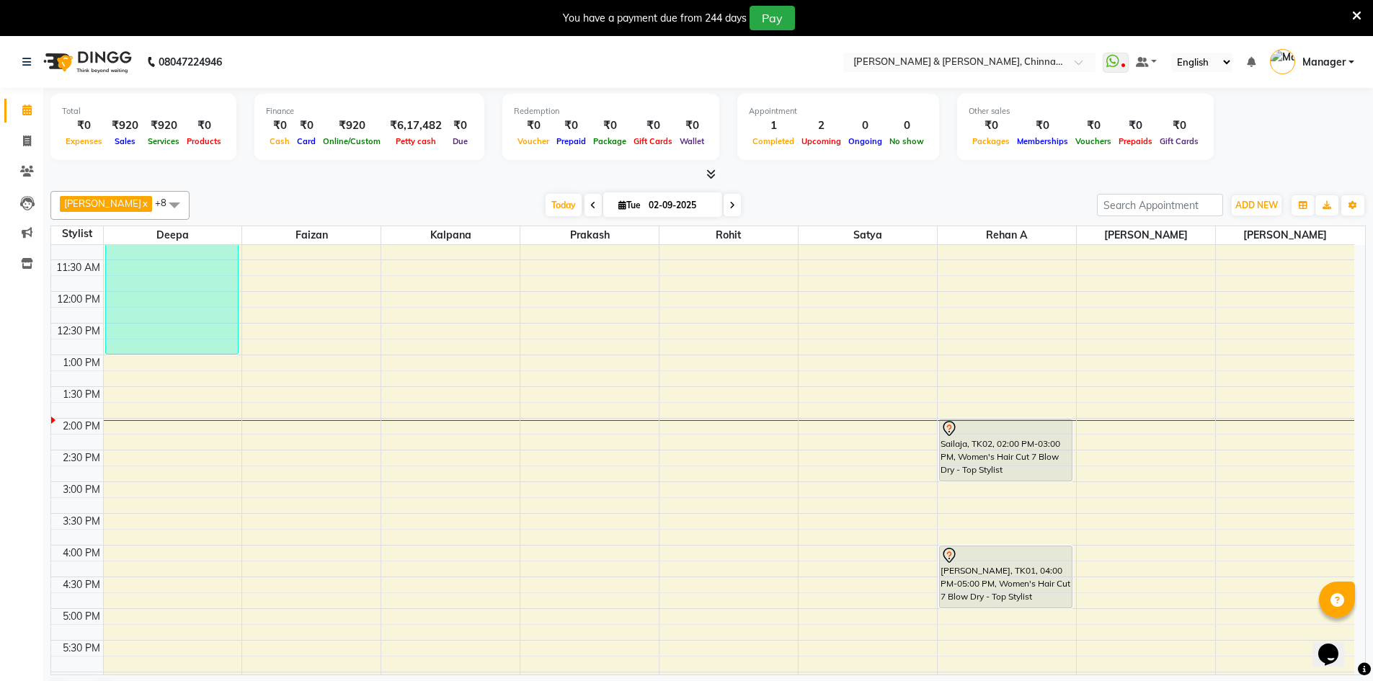
scroll to position [216, 0]
